Goal: Communication & Community: Answer question/provide support

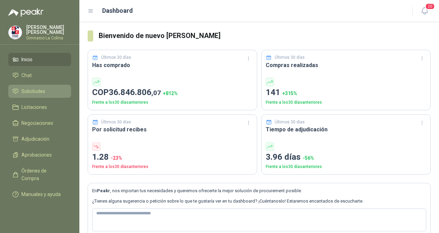
click at [29, 89] on span "Solicitudes" at bounding box center [33, 91] width 24 height 8
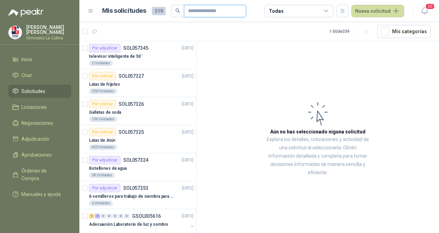
click at [204, 11] on input "text" at bounding box center [212, 11] width 48 height 12
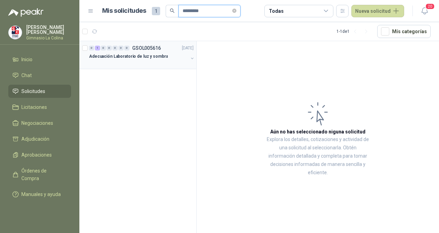
type input "*********"
click at [157, 60] on div "Adecuación Laboratorio de luz y sombra" at bounding box center [138, 56] width 99 height 8
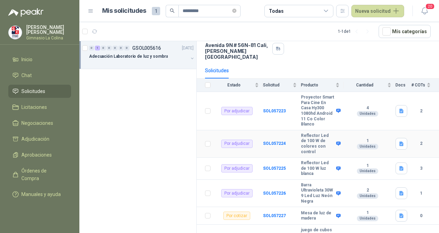
scroll to position [53, 0]
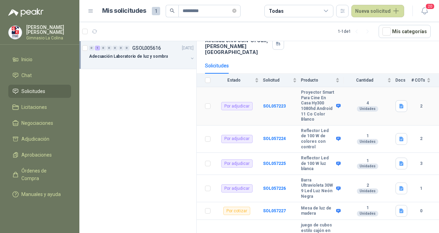
click at [321, 91] on b "Proyector Smart Para Cine En Casa Hy300 1080hd Android 11 Co Color Blanco" at bounding box center [317, 106] width 33 height 32
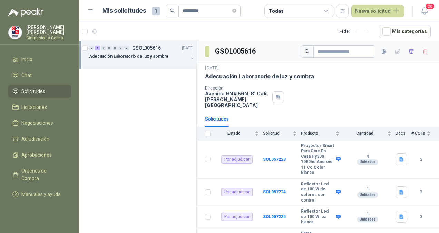
scroll to position [0, 0]
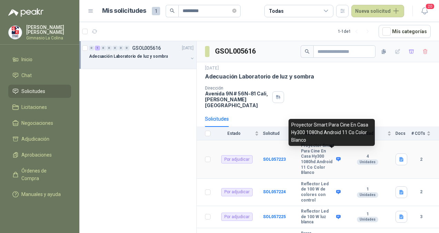
click at [336, 157] on icon at bounding box center [338, 159] width 4 height 4
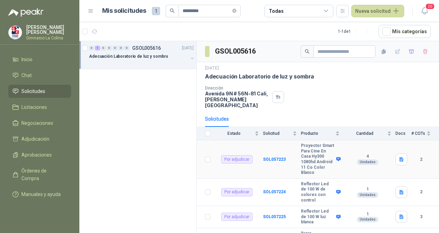
click at [233, 155] on div "Por adjudicar" at bounding box center [236, 159] width 31 height 8
click at [272, 157] on td "SOL057223" at bounding box center [282, 159] width 38 height 38
click at [274, 149] on td "SOL057223" at bounding box center [282, 159] width 38 height 38
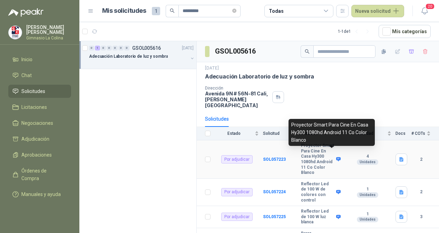
click at [336, 156] on icon at bounding box center [338, 158] width 5 height 5
click at [316, 156] on b "Proyector Smart Para Cine En Casa Hy300 1080hd Android 11 Co Color Blanco" at bounding box center [317, 159] width 33 height 32
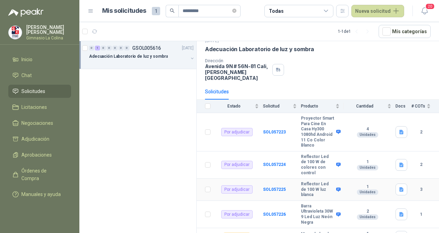
scroll to position [27, 0]
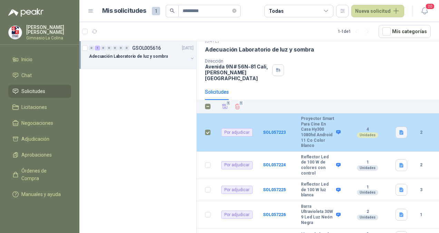
click at [399, 130] on icon "button" at bounding box center [401, 132] width 4 height 4
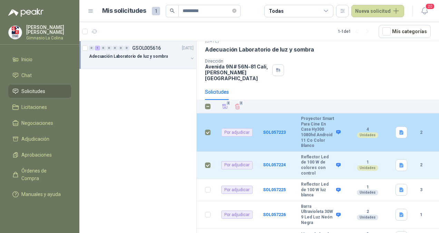
drag, startPoint x: 210, startPoint y: 154, endPoint x: 203, endPoint y: 124, distance: 30.5
click at [203, 124] on td at bounding box center [206, 132] width 18 height 38
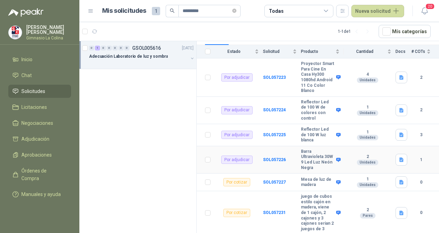
scroll to position [82, 0]
click at [281, 157] on b "SOL057226" at bounding box center [274, 159] width 23 height 5
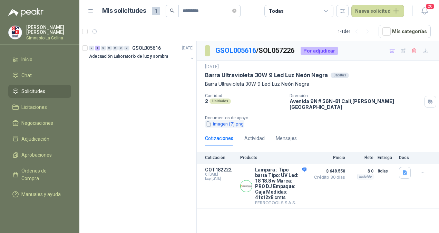
click at [230, 120] on button "imagen (7).png" at bounding box center [224, 123] width 39 height 7
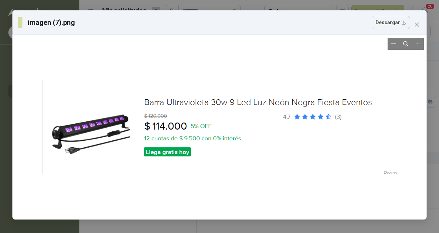
drag, startPoint x: 419, startPoint y: 26, endPoint x: 241, endPoint y: 76, distance: 185.5
click at [241, 76] on div at bounding box center [219, 127] width 355 height 156
click at [415, 27] on button "Close" at bounding box center [416, 24] width 11 height 11
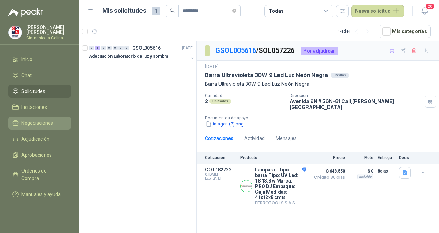
click at [37, 121] on span "Negociaciones" at bounding box center [37, 123] width 32 height 8
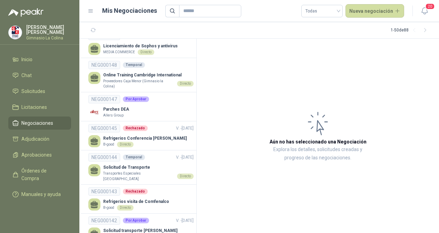
scroll to position [195, 0]
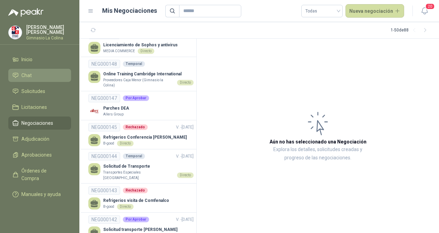
click at [19, 77] on li "Chat" at bounding box center [39, 75] width 55 height 8
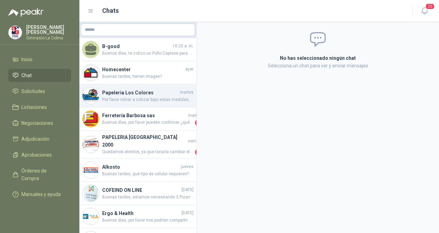
click at [140, 94] on h4 "Papeleria Los Colores" at bounding box center [140, 93] width 76 height 8
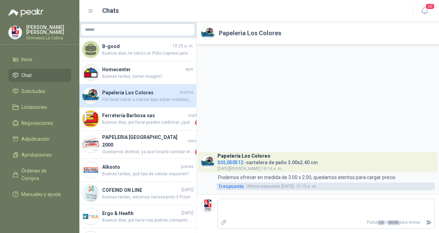
click at [256, 187] on span "Ultima respuesta" at bounding box center [262, 186] width 33 height 7
